Goal: Information Seeking & Learning: Check status

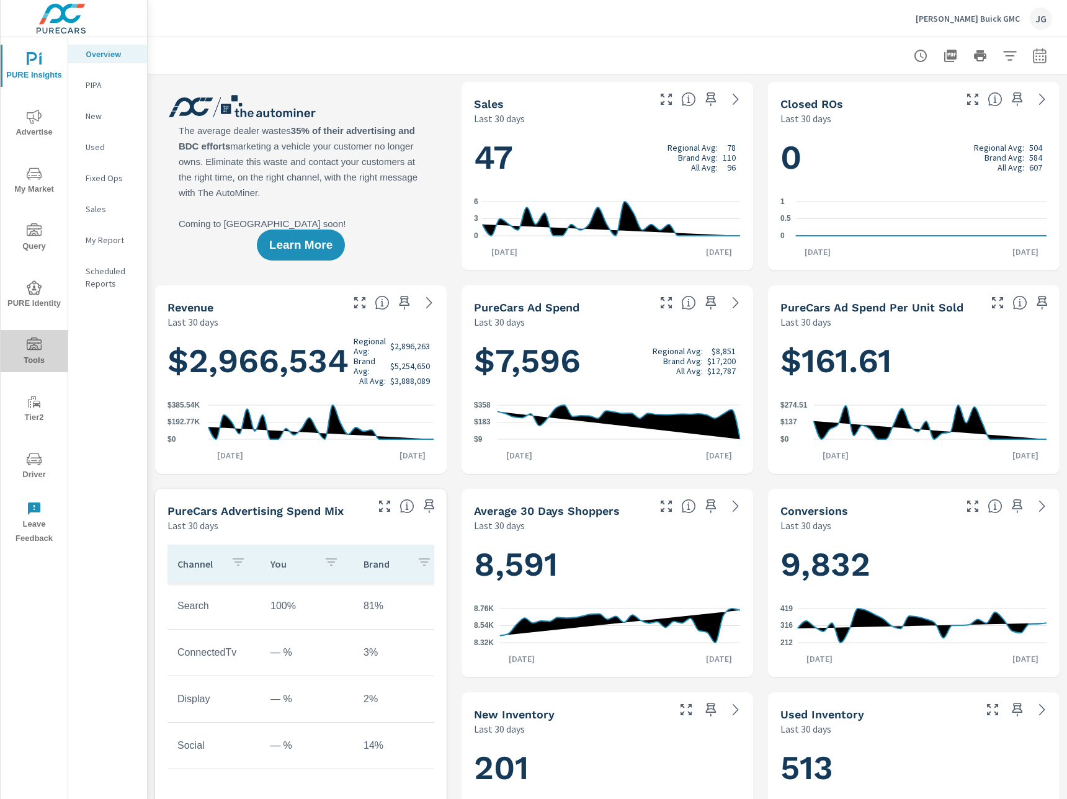
click at [32, 349] on icon "nav menu" at bounding box center [34, 344] width 15 height 12
